Goal: Task Accomplishment & Management: Manage account settings

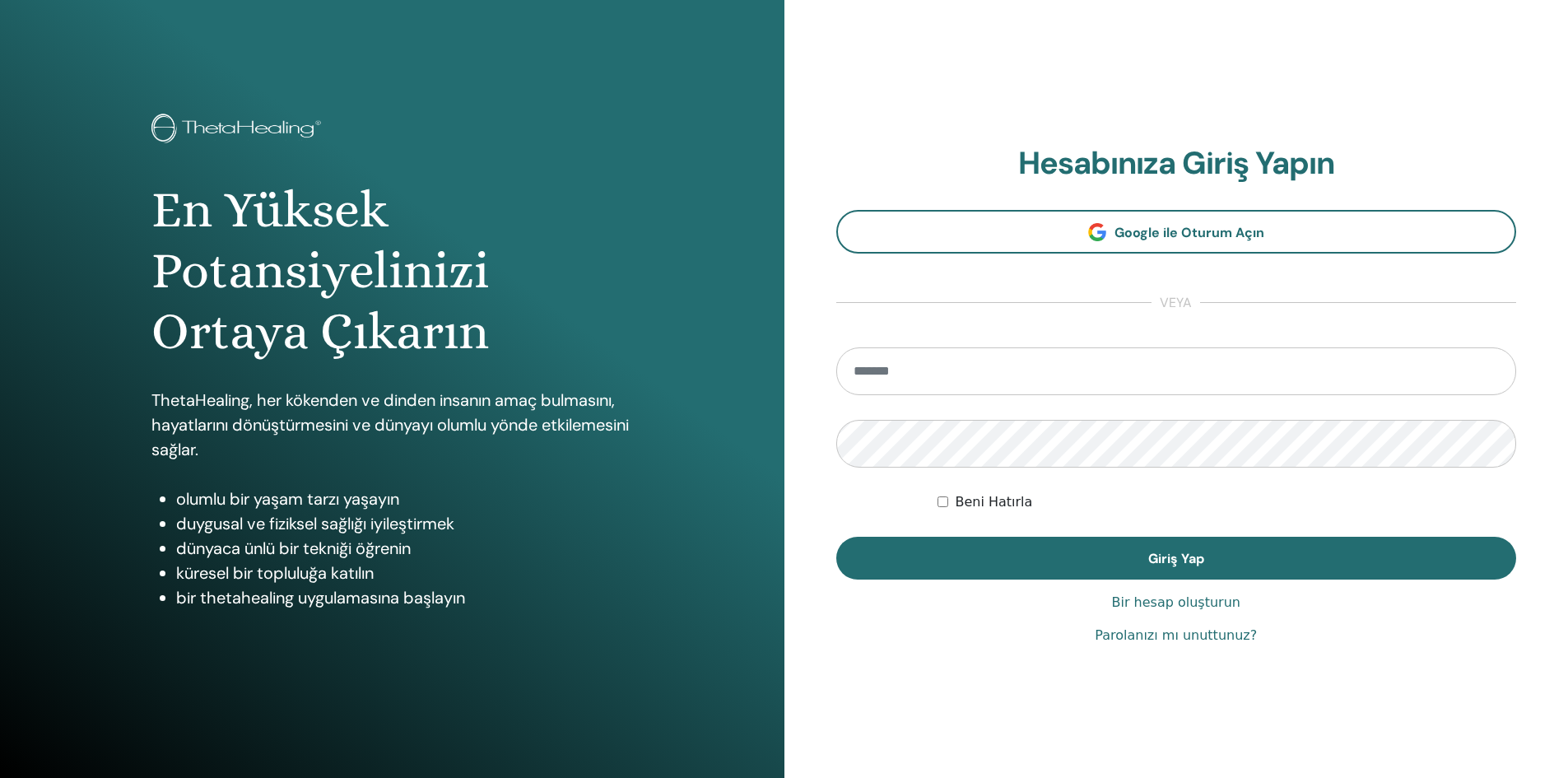
click at [987, 378] on input "email" at bounding box center [1176, 371] width 681 height 48
type input "**********"
click at [836, 537] on button "Giriş Yap" at bounding box center [1176, 558] width 681 height 42
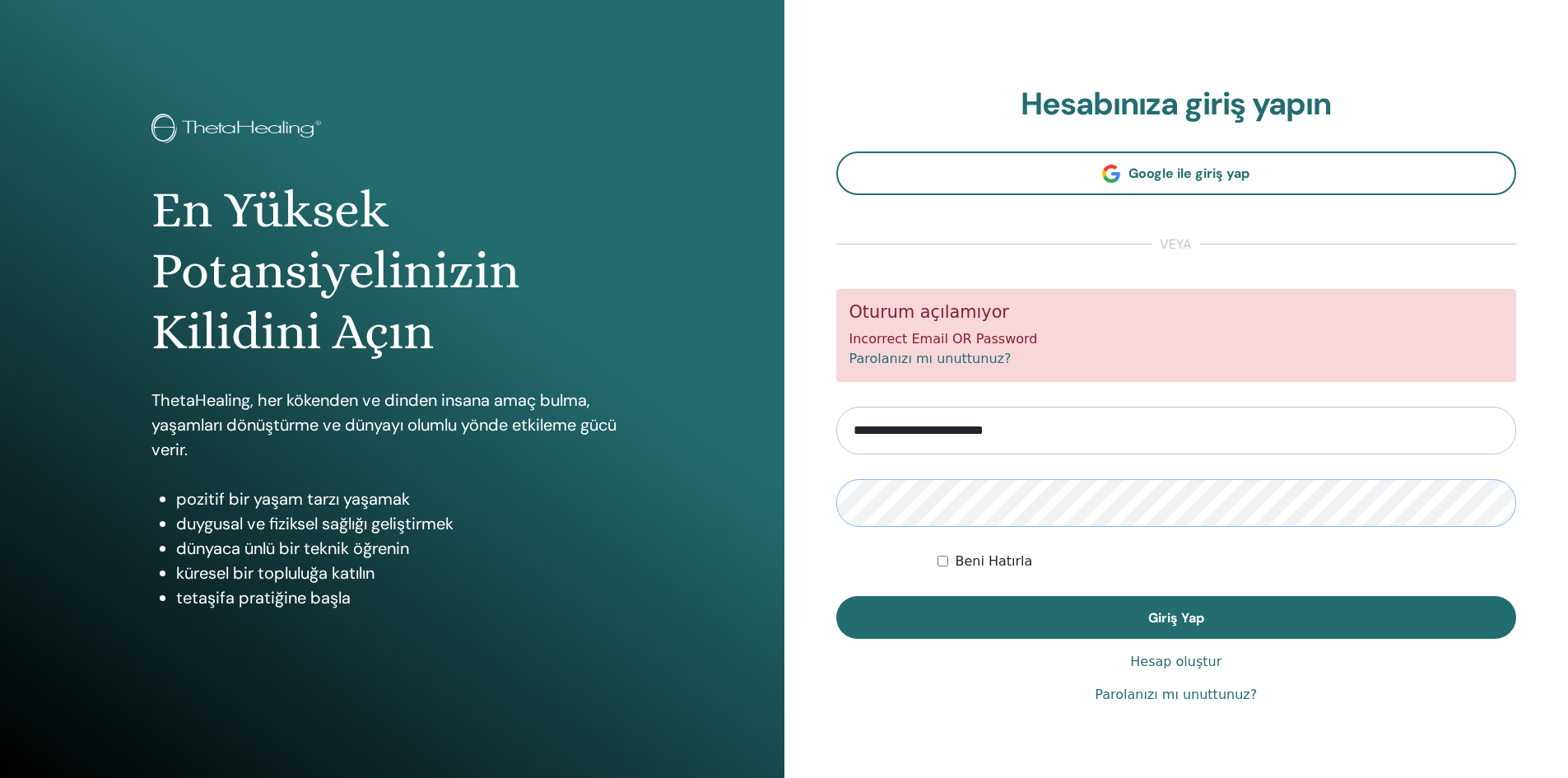
click at [836, 596] on button "Giriş Yap" at bounding box center [1176, 617] width 681 height 42
click at [946, 362] on link "Parolanızı mı unuttunuz?" at bounding box center [930, 358] width 162 height 16
click at [836, 596] on button "Giriş Yap" at bounding box center [1176, 617] width 681 height 42
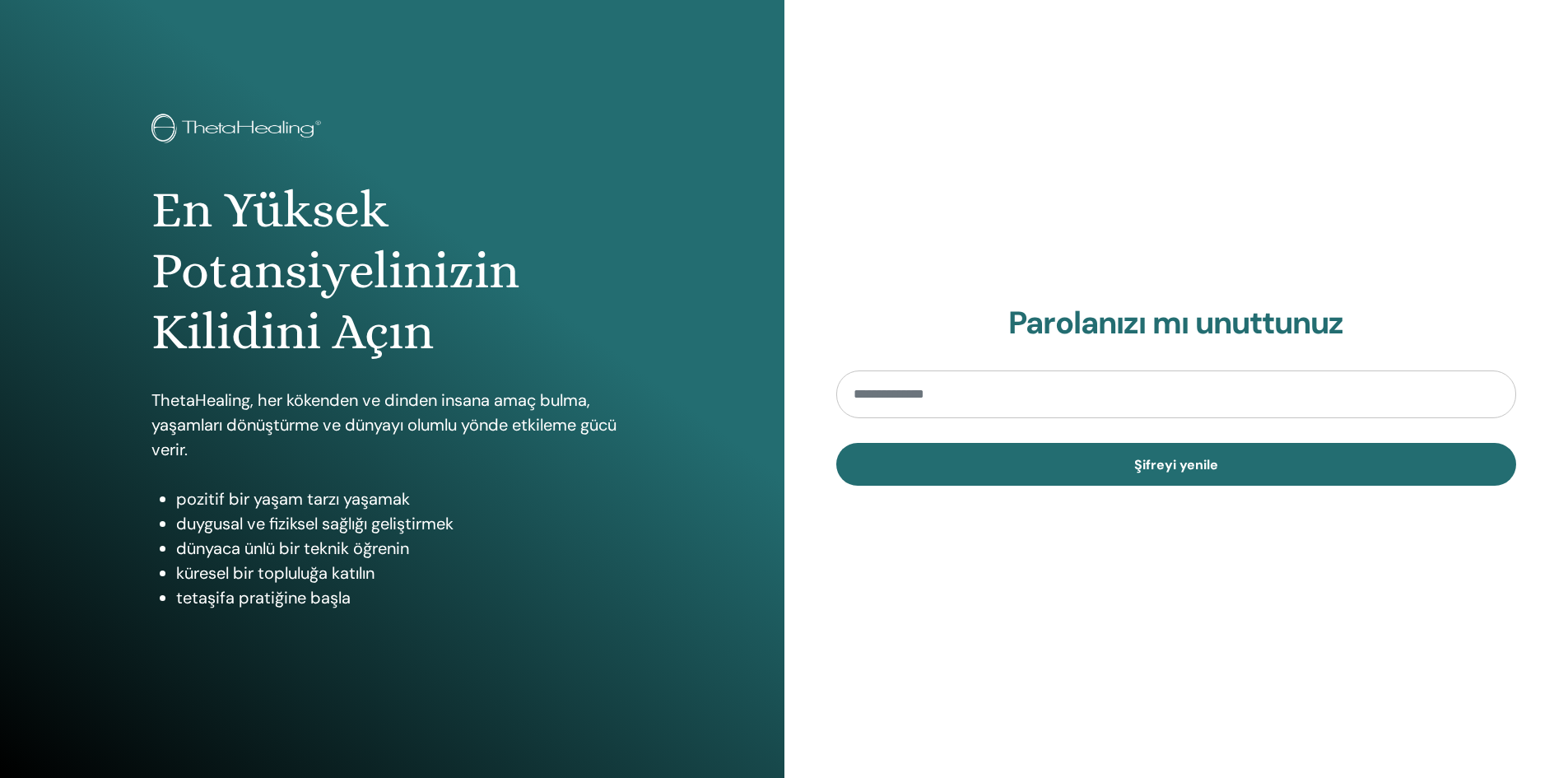
click at [957, 409] on input "email" at bounding box center [1176, 394] width 681 height 48
type input "**********"
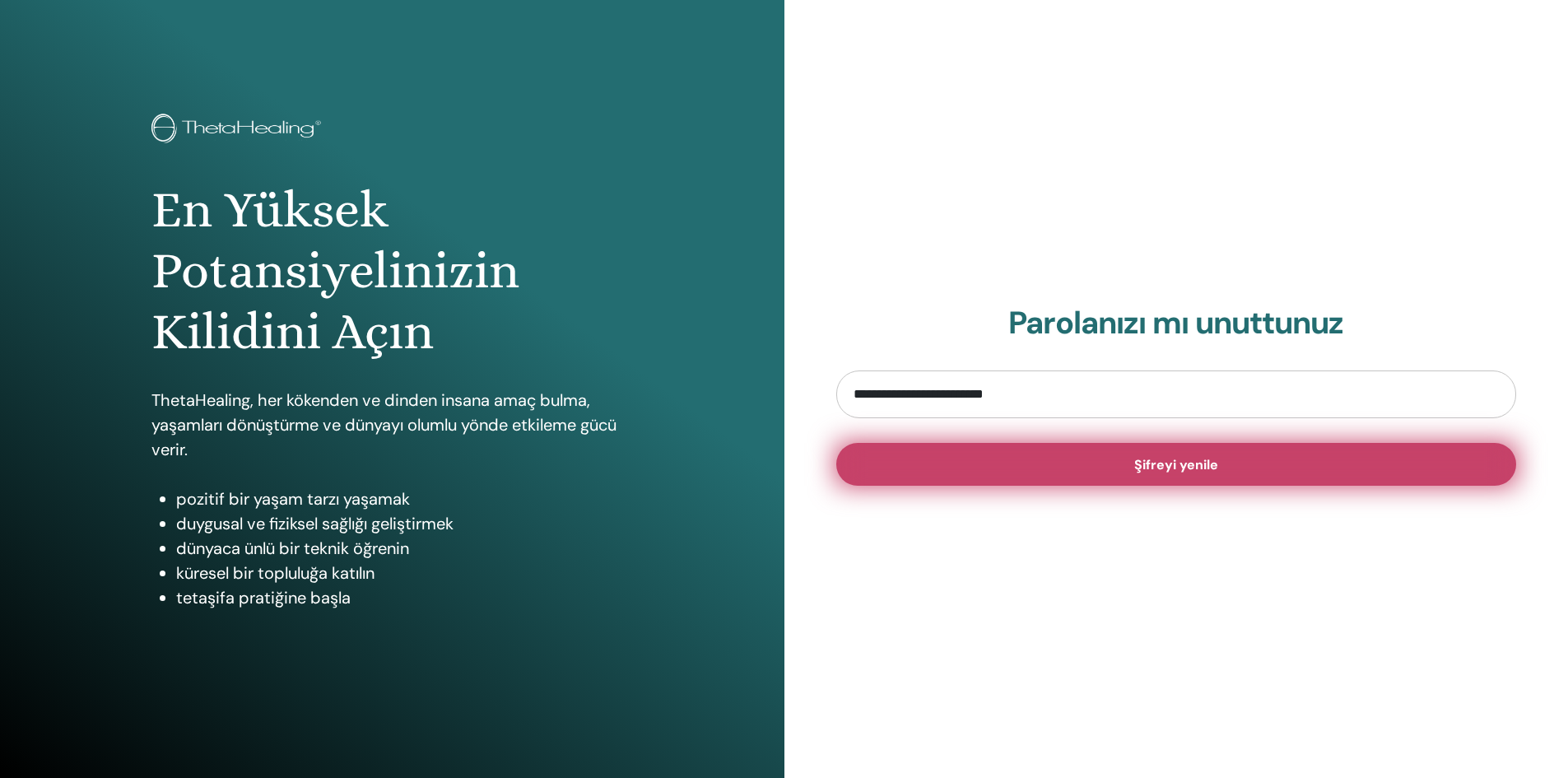
click at [1021, 460] on button "Şifreyi yenile" at bounding box center [1176, 463] width 681 height 42
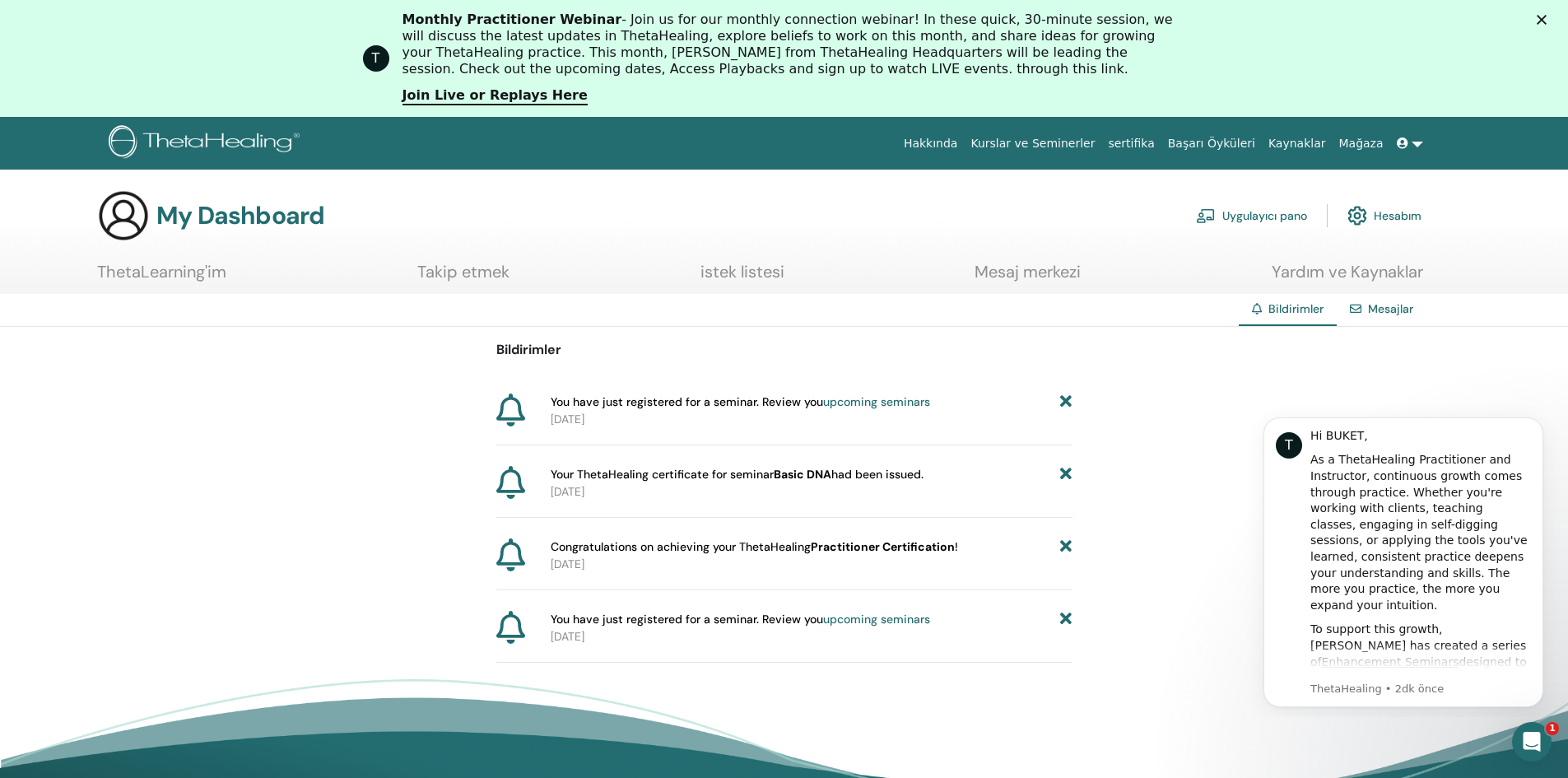
click at [1417, 147] on link at bounding box center [1410, 143] width 40 height 30
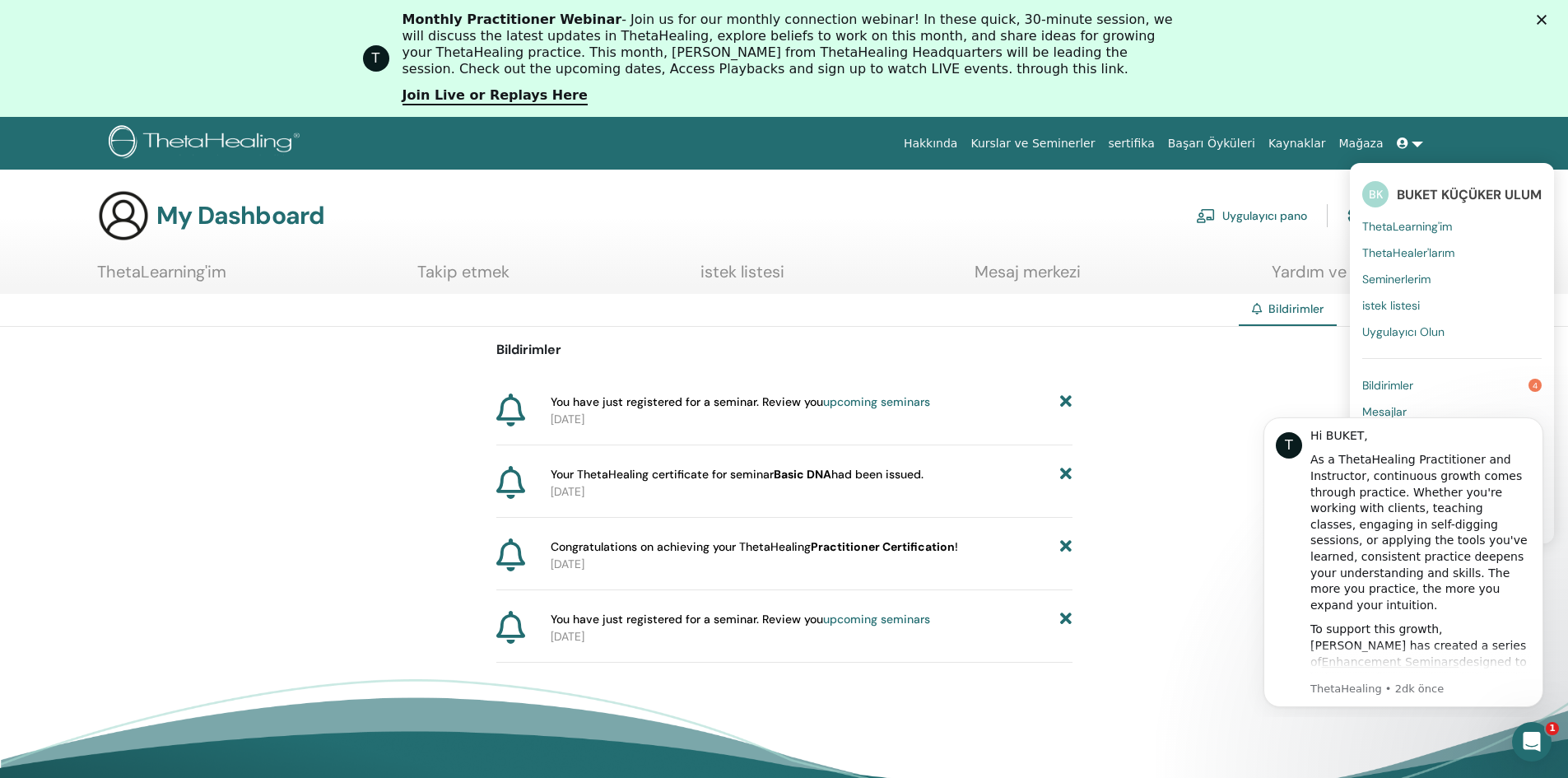
click at [1419, 222] on span "ThetaLearning'im" at bounding box center [1406, 226] width 89 height 15
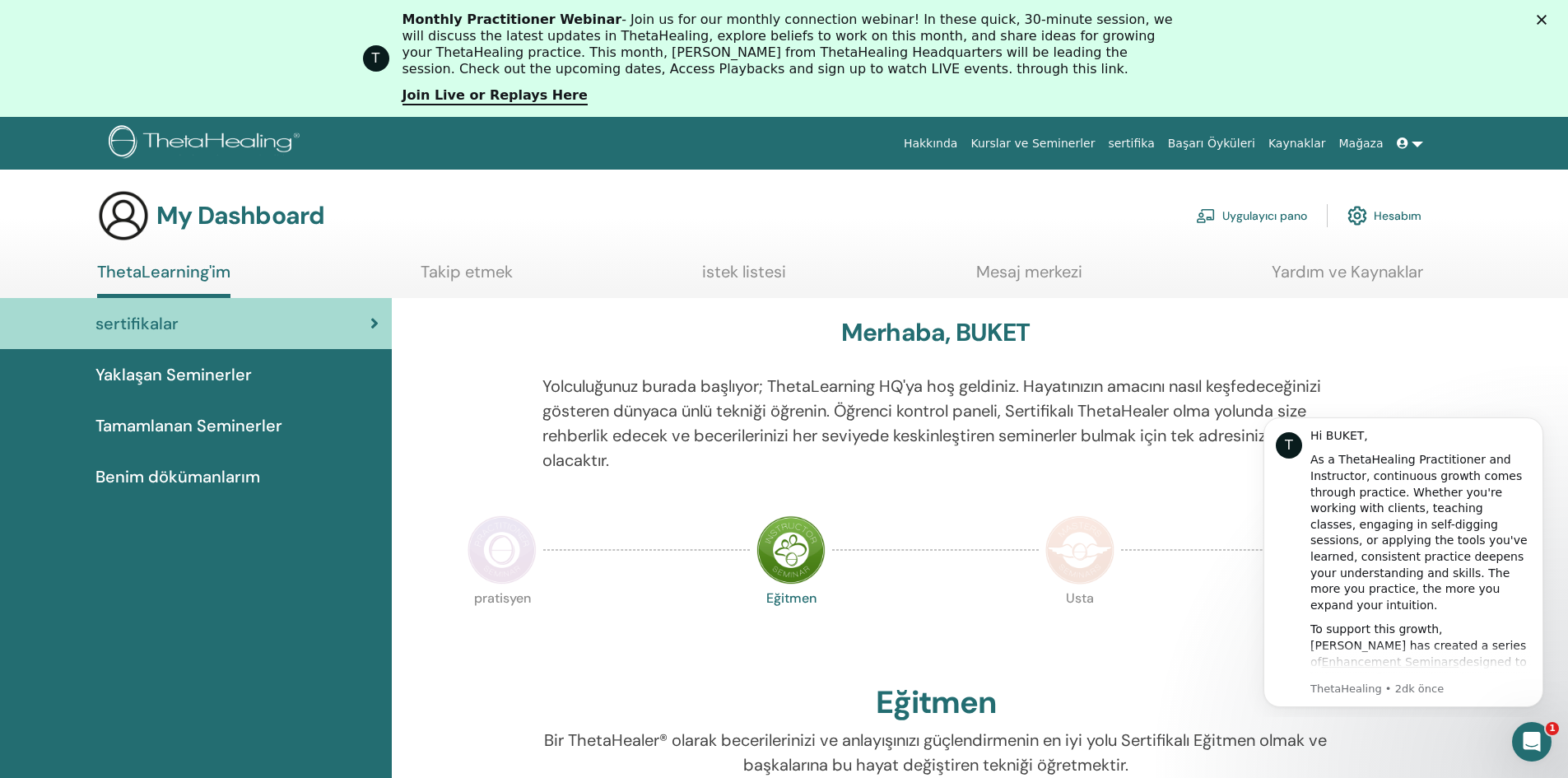
click at [273, 432] on span "Tamamlanan Seminerler" at bounding box center [188, 426] width 186 height 24
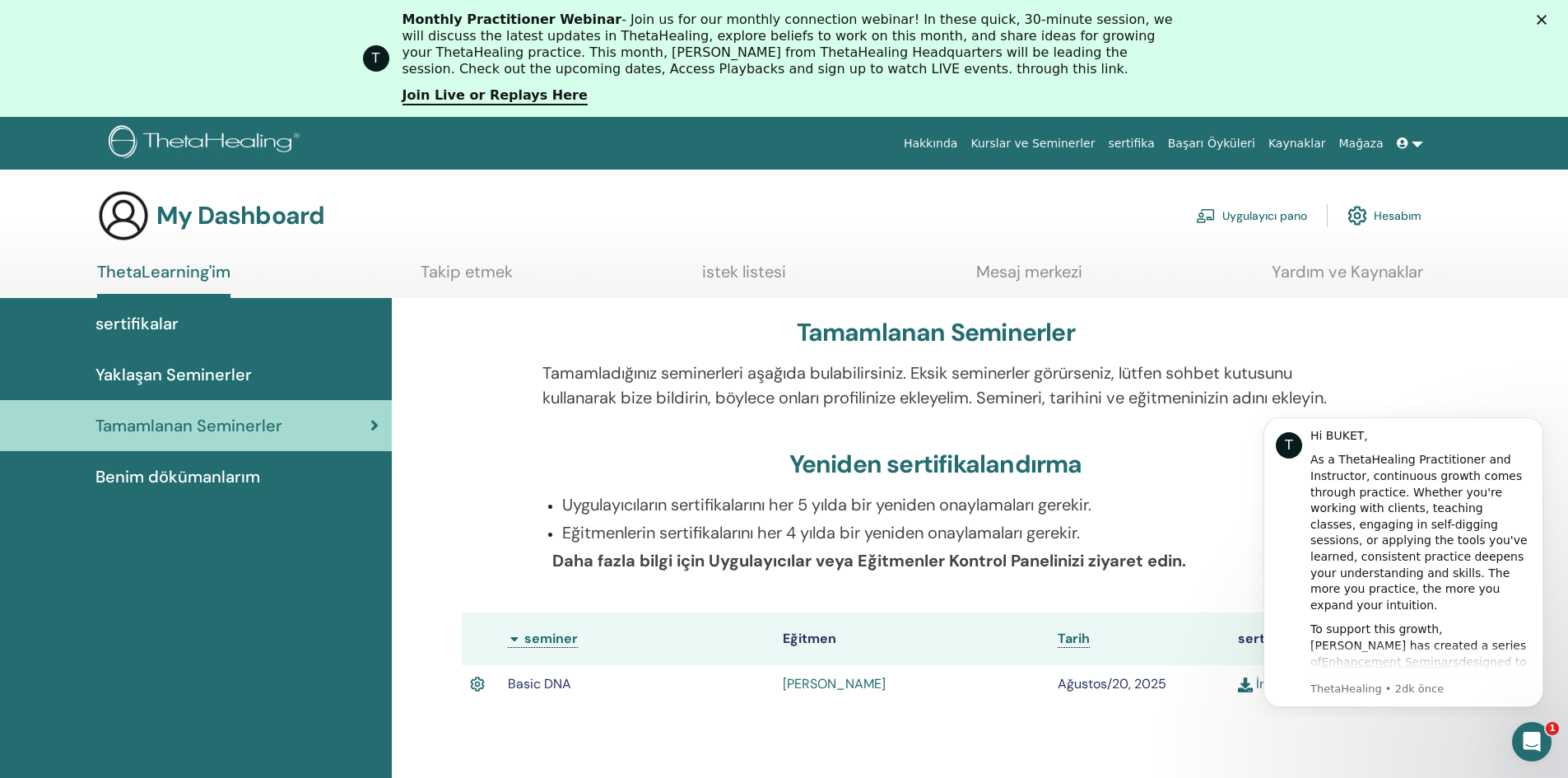
click at [241, 376] on span "Yaklaşan Seminerler" at bounding box center [173, 375] width 156 height 24
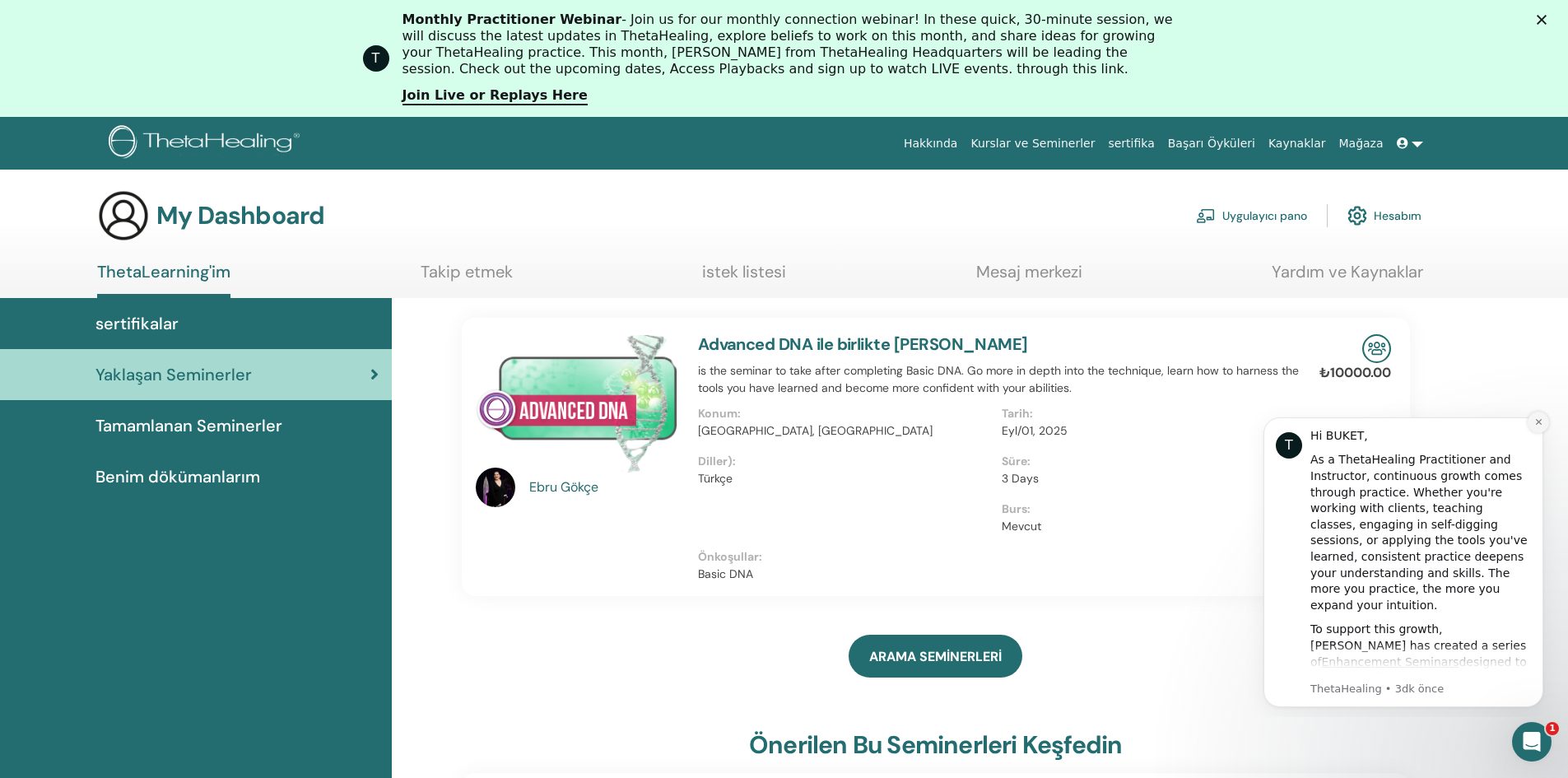
click at [1538, 424] on icon "Dismiss notification" at bounding box center [1539, 422] width 9 height 9
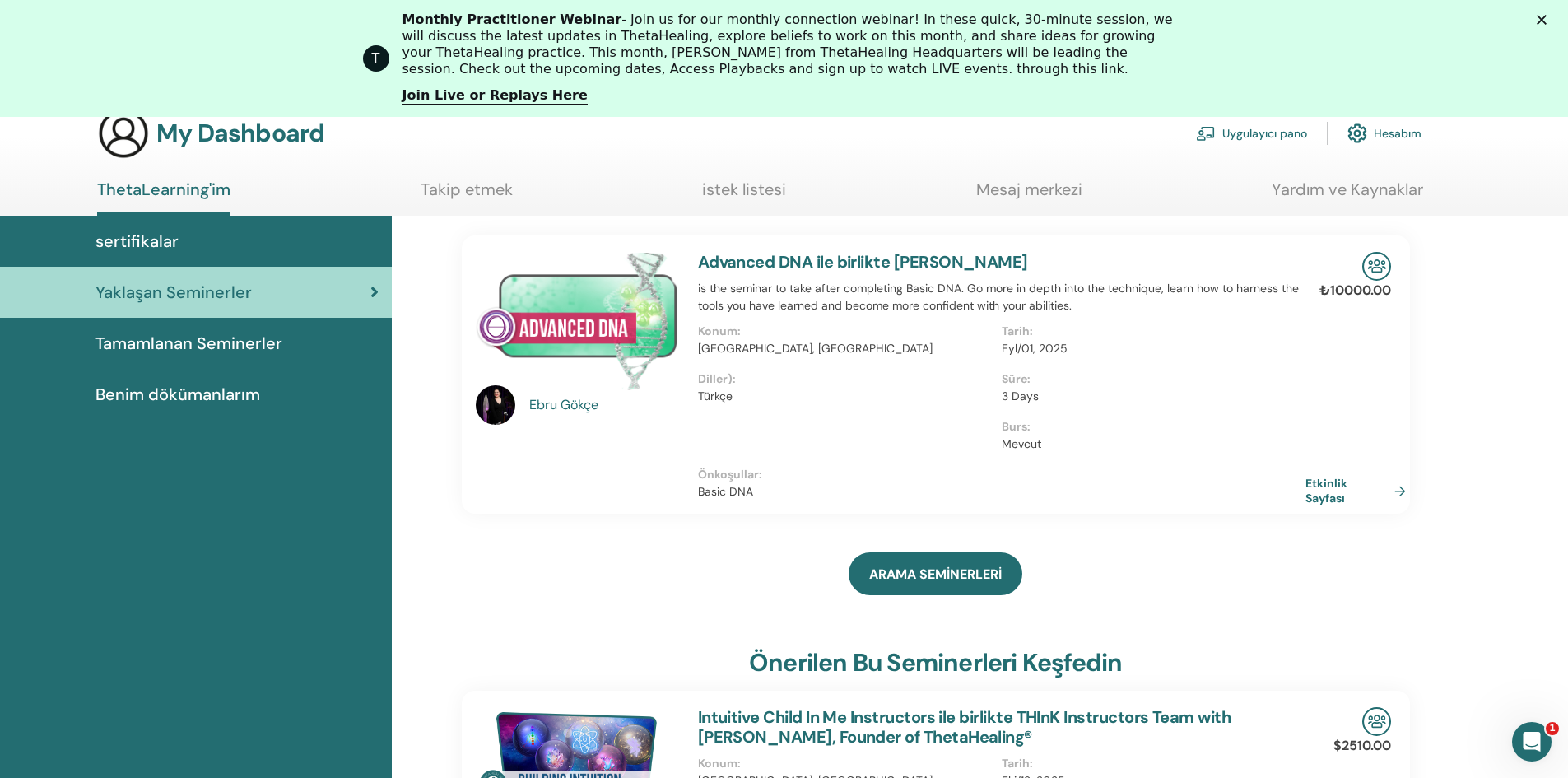
scroll to position [208, 0]
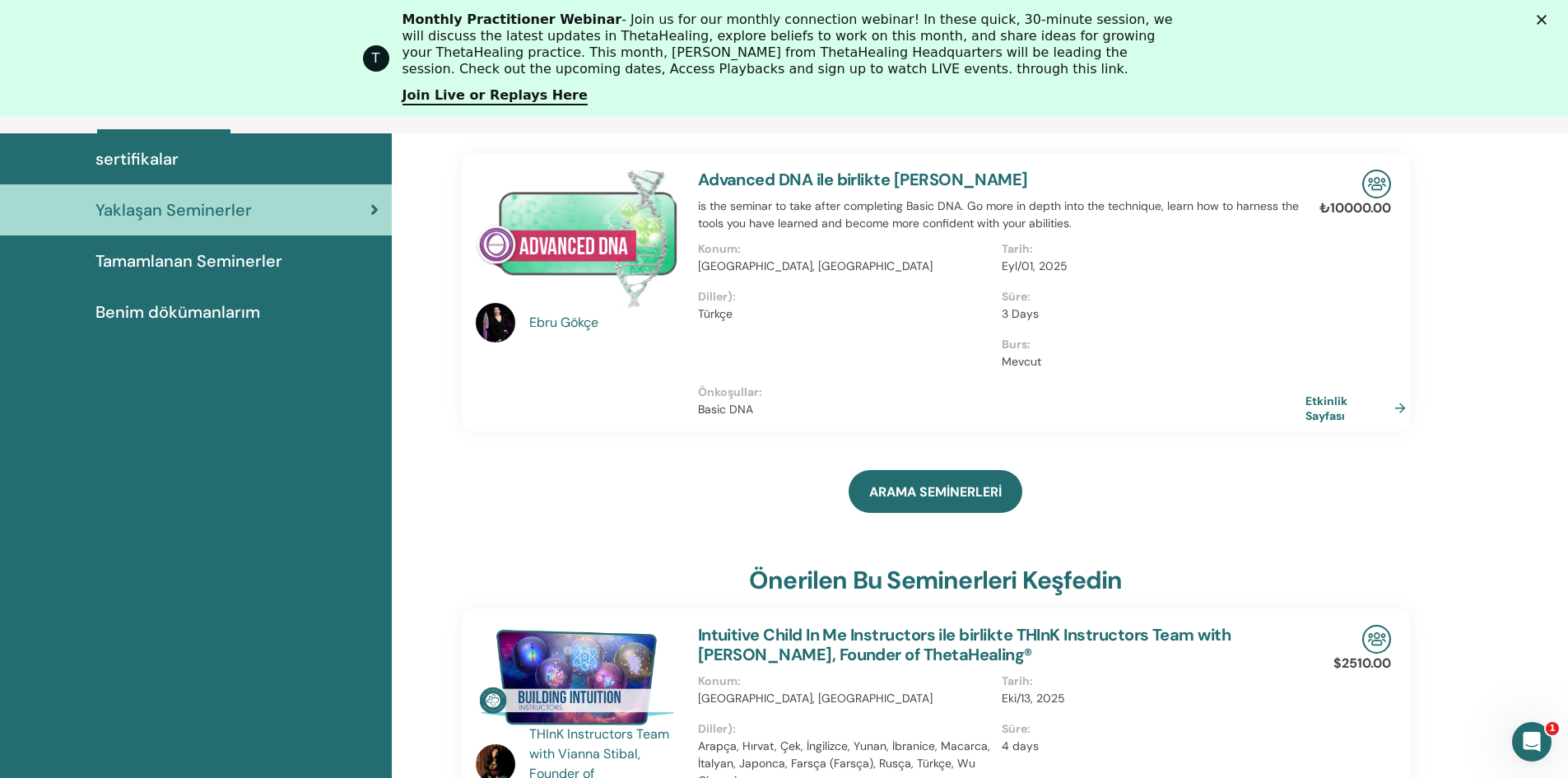
click at [1378, 187] on img at bounding box center [1376, 184] width 29 height 29
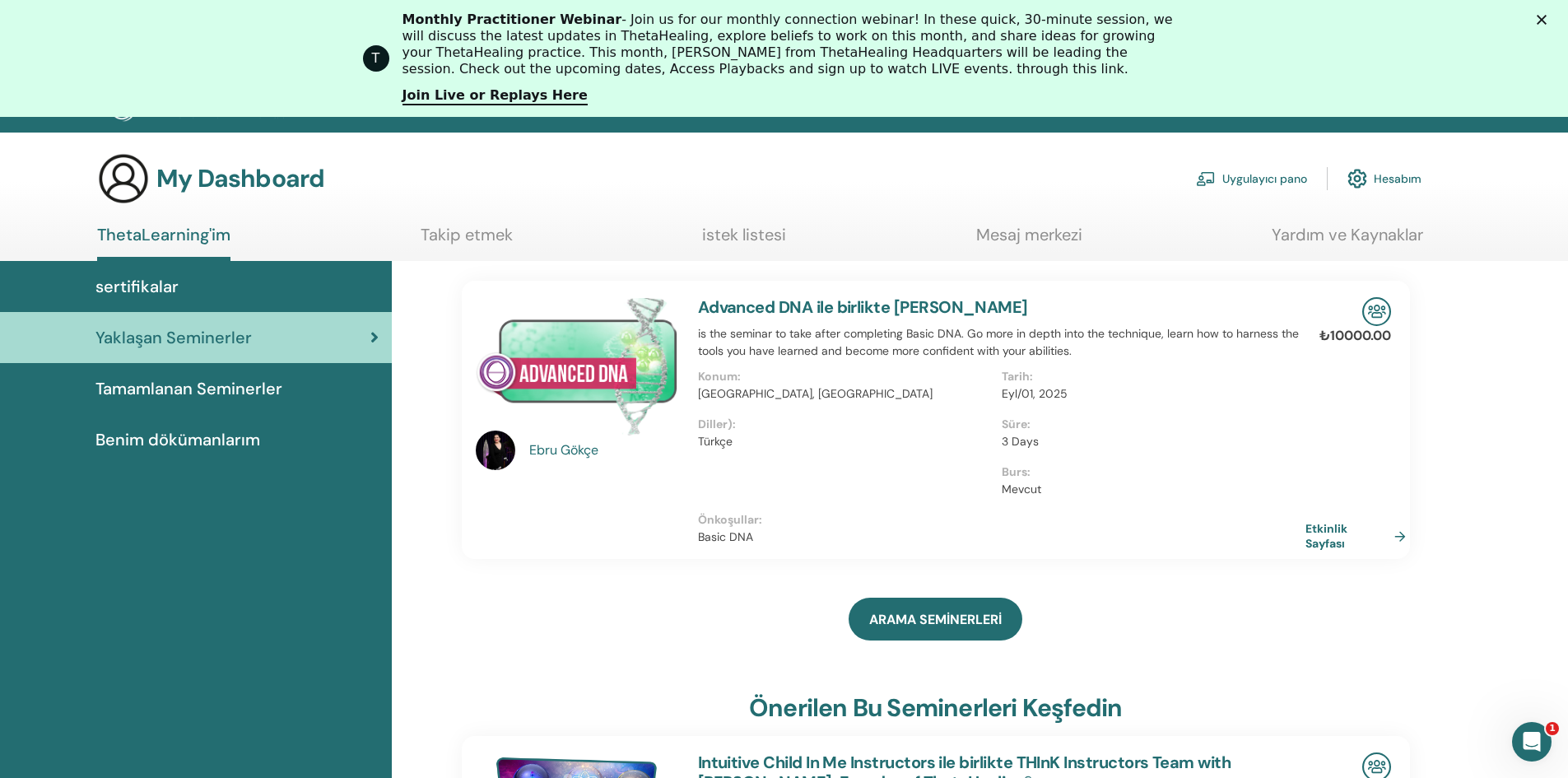
scroll to position [0, 0]
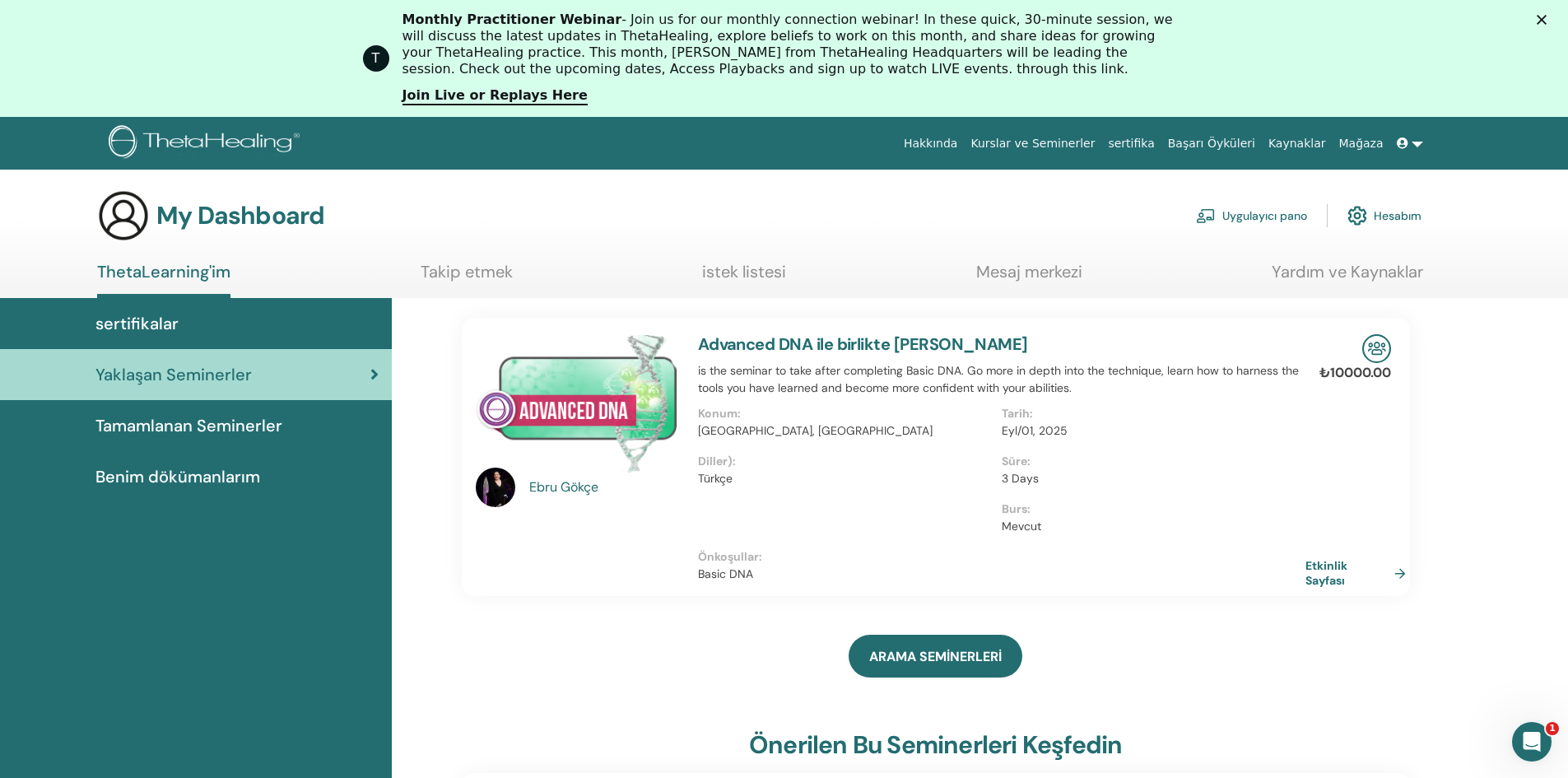
click at [1037, 280] on link "Mesaj merkezi" at bounding box center [1028, 278] width 106 height 32
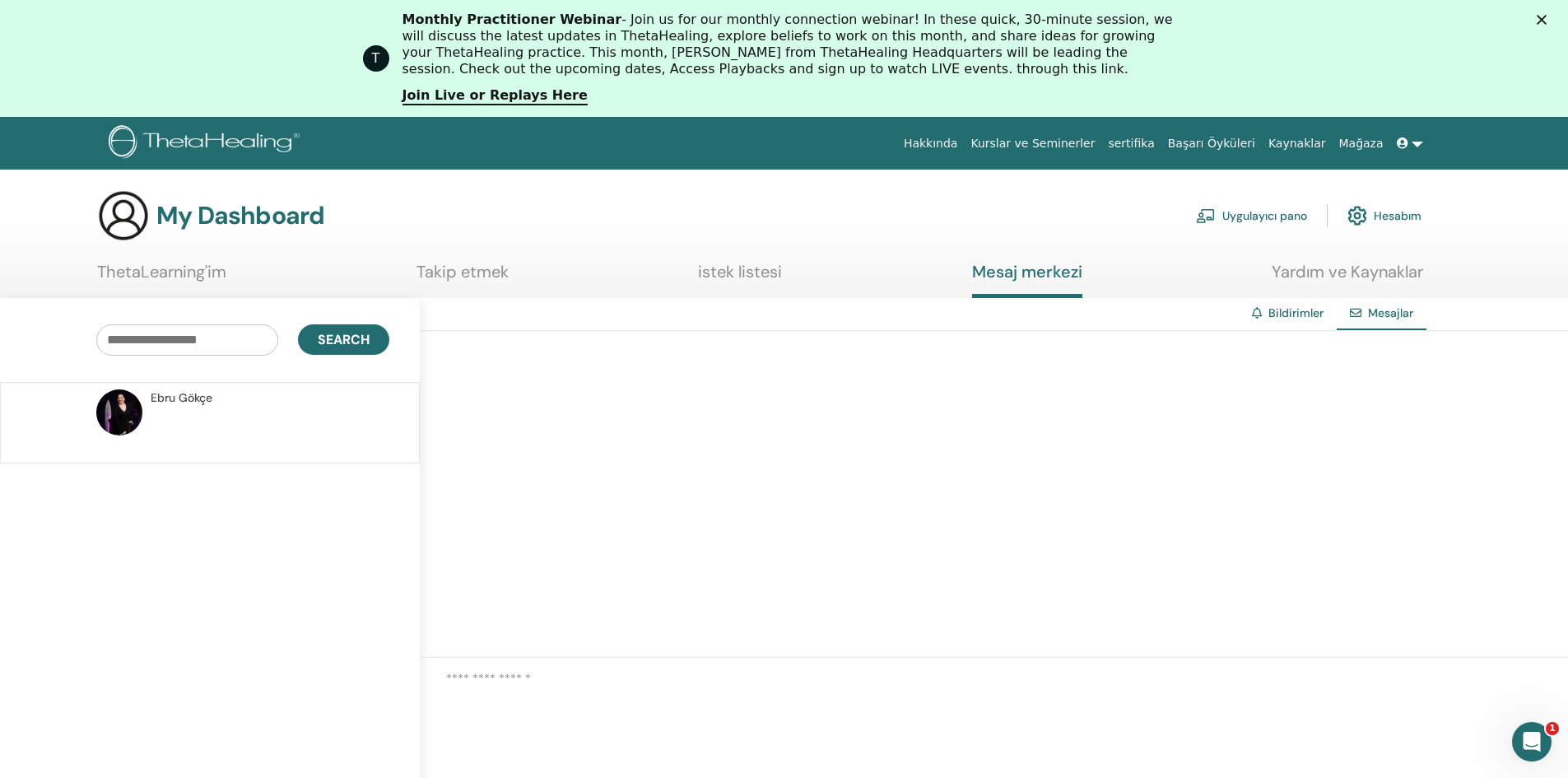
click at [1301, 312] on link "Bildirimler" at bounding box center [1296, 313] width 56 height 15
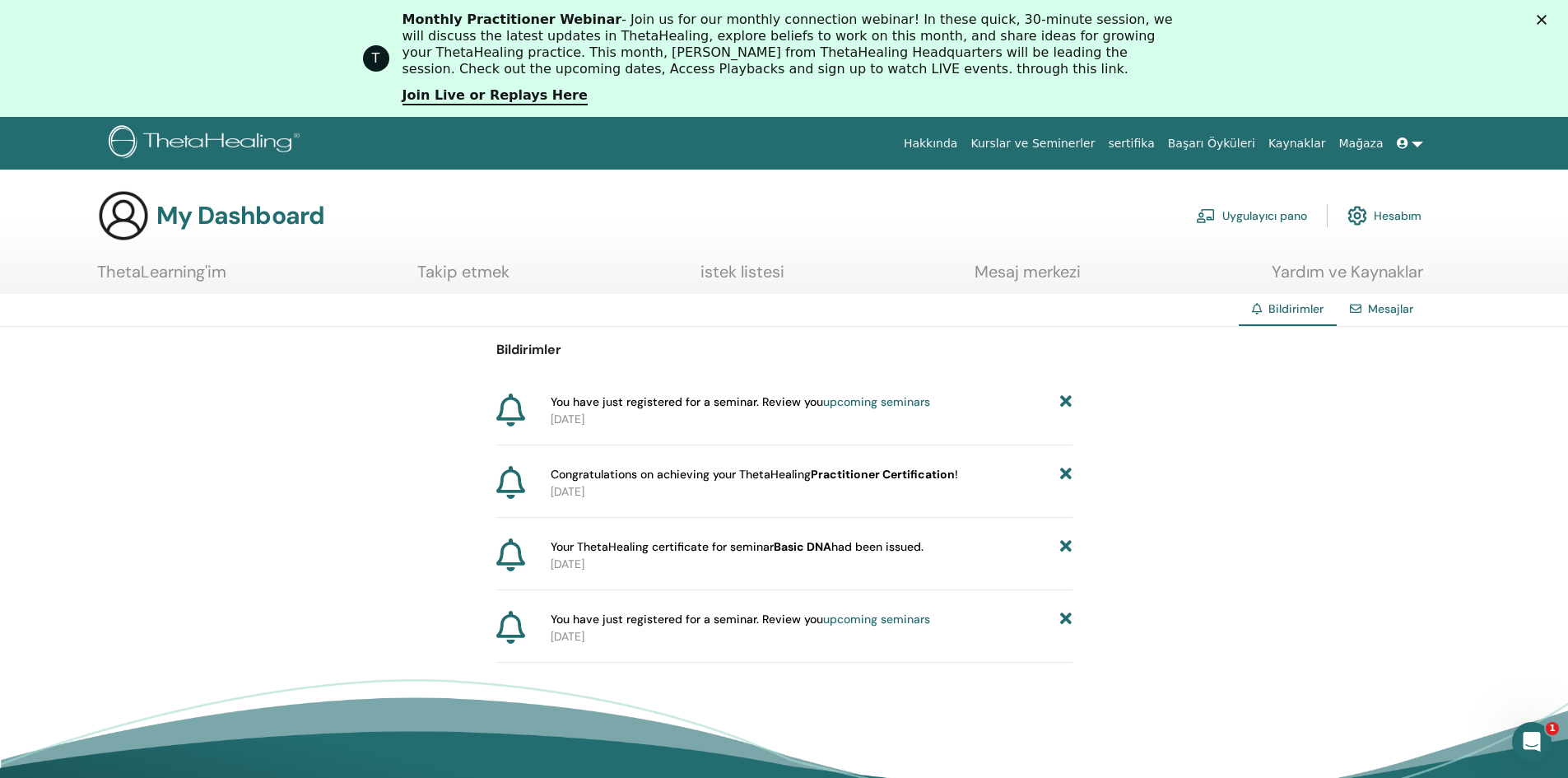
click at [884, 404] on link "upcoming seminars" at bounding box center [877, 402] width 107 height 15
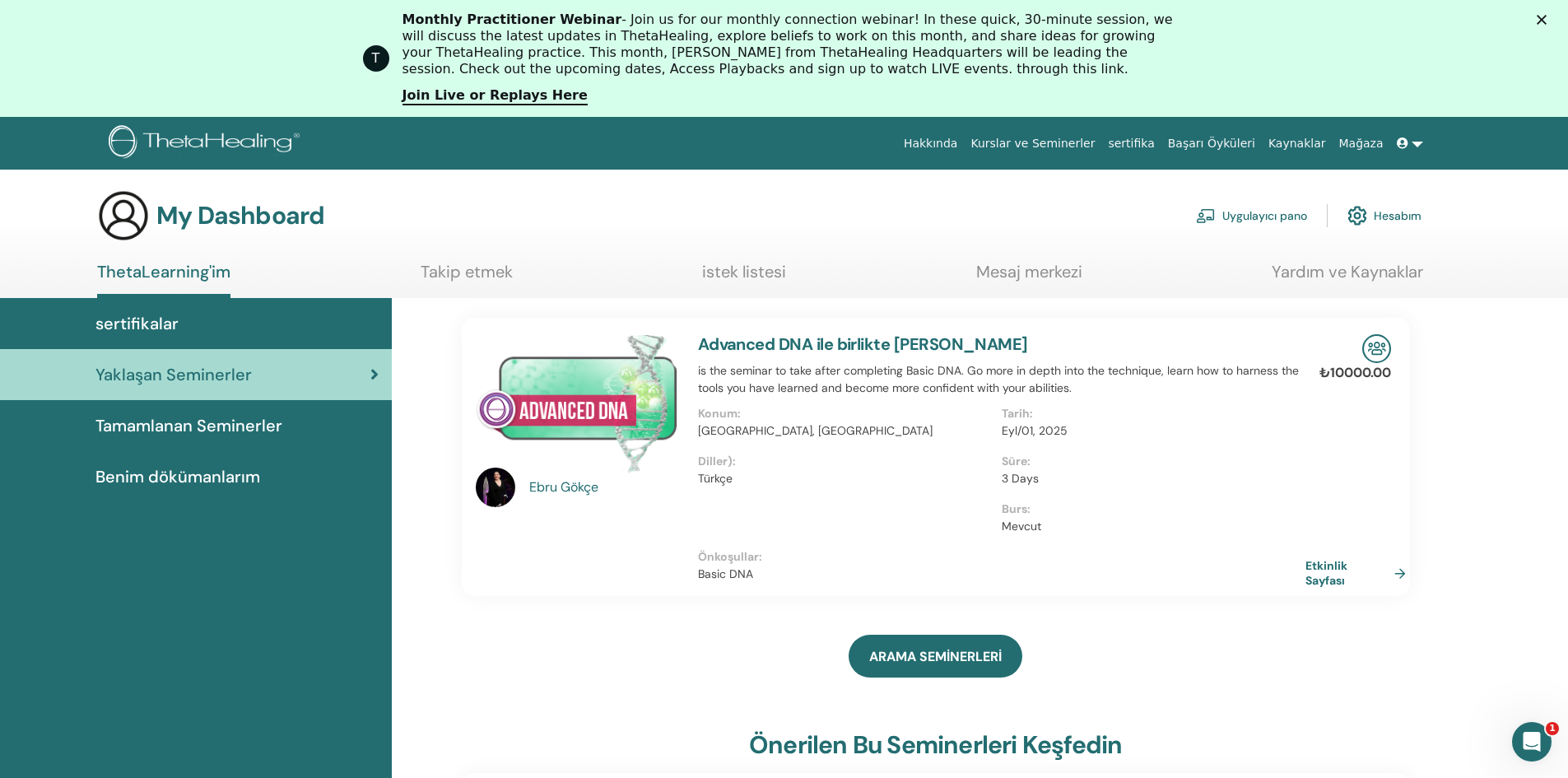
click at [1414, 141] on link at bounding box center [1410, 143] width 40 height 30
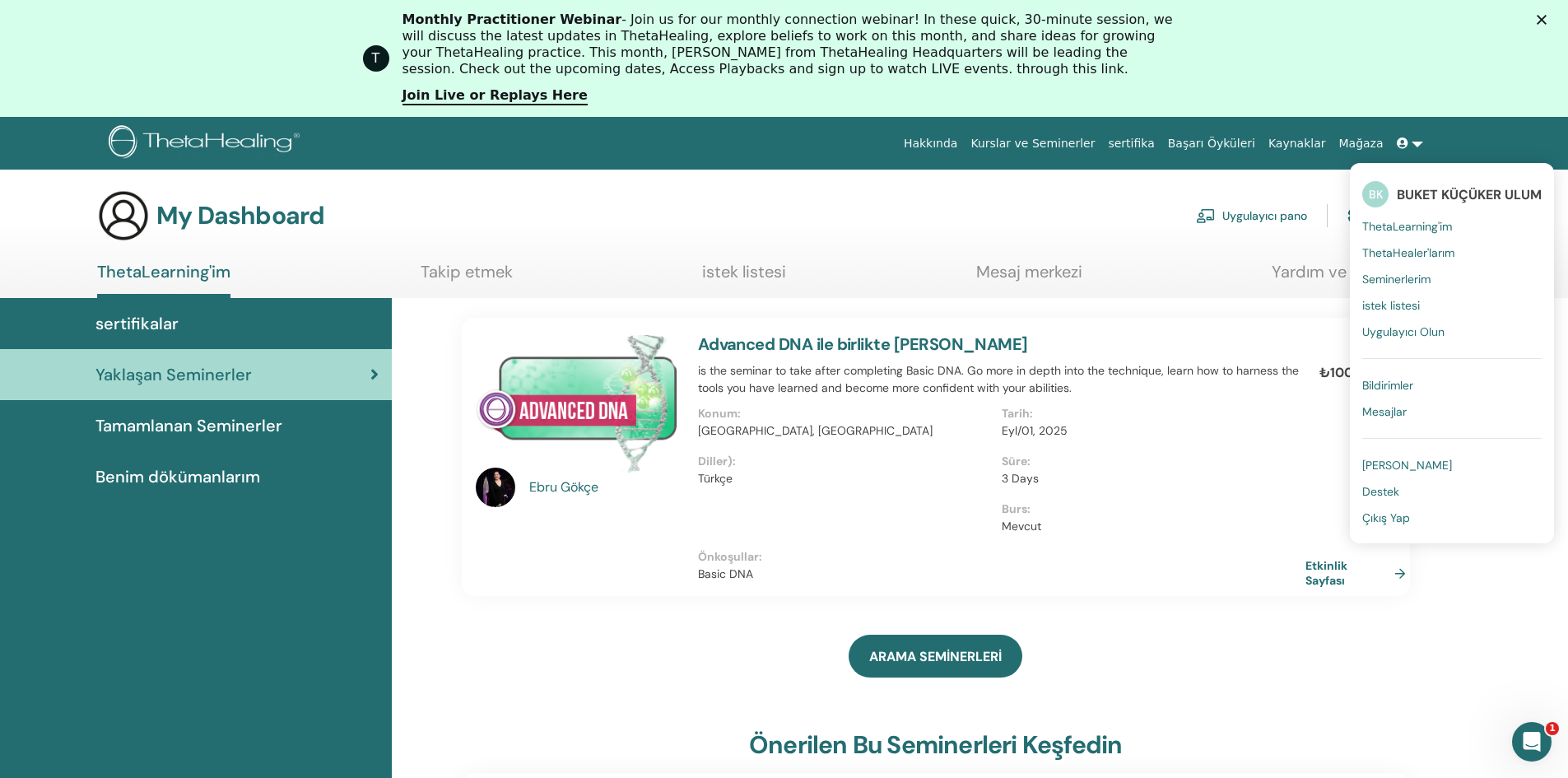
click at [1394, 523] on span "Çıkış Yap" at bounding box center [1385, 518] width 48 height 15
